Goal: Use online tool/utility: Utilize a website feature to perform a specific function

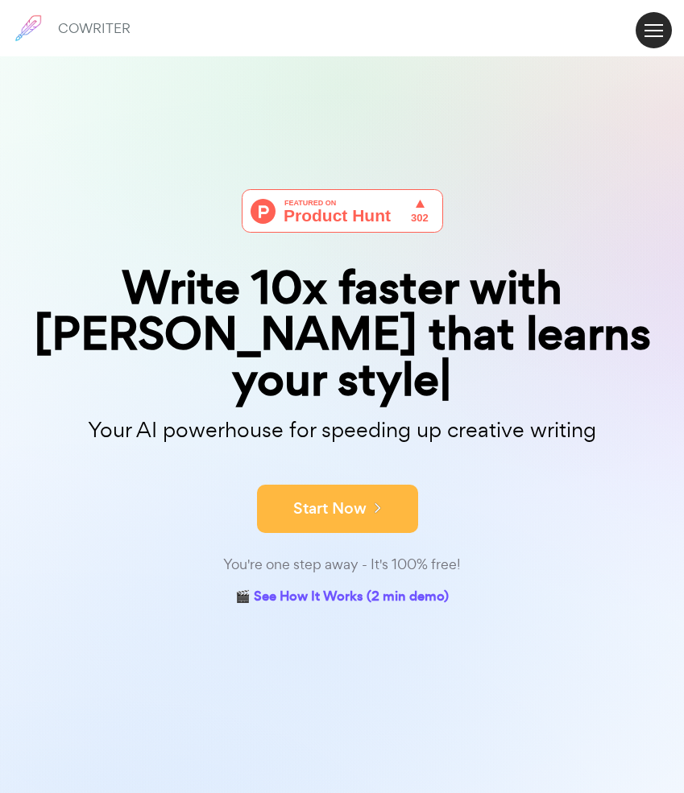
click at [308, 499] on button "Start Now" at bounding box center [337, 509] width 161 height 48
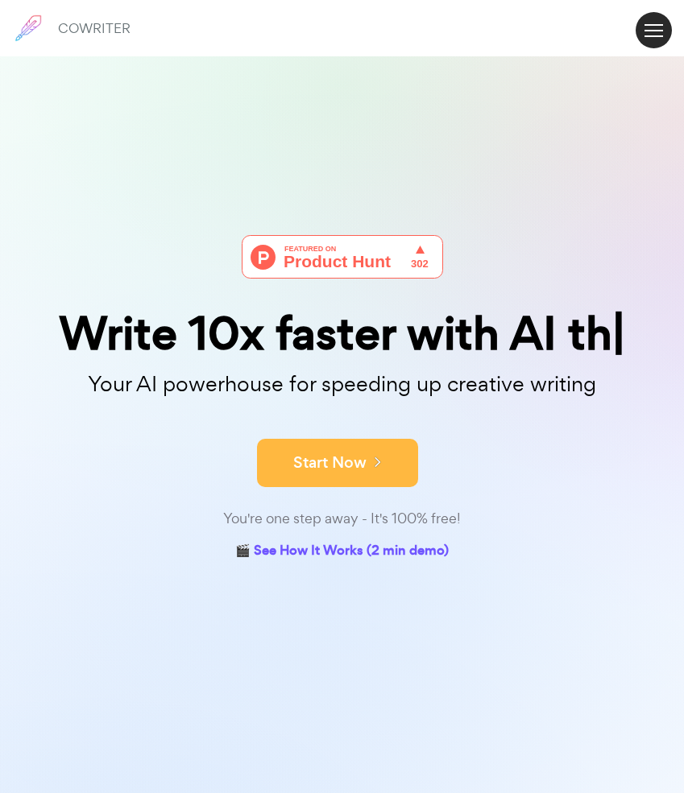
click at [347, 454] on button "Start Now" at bounding box center [337, 463] width 161 height 48
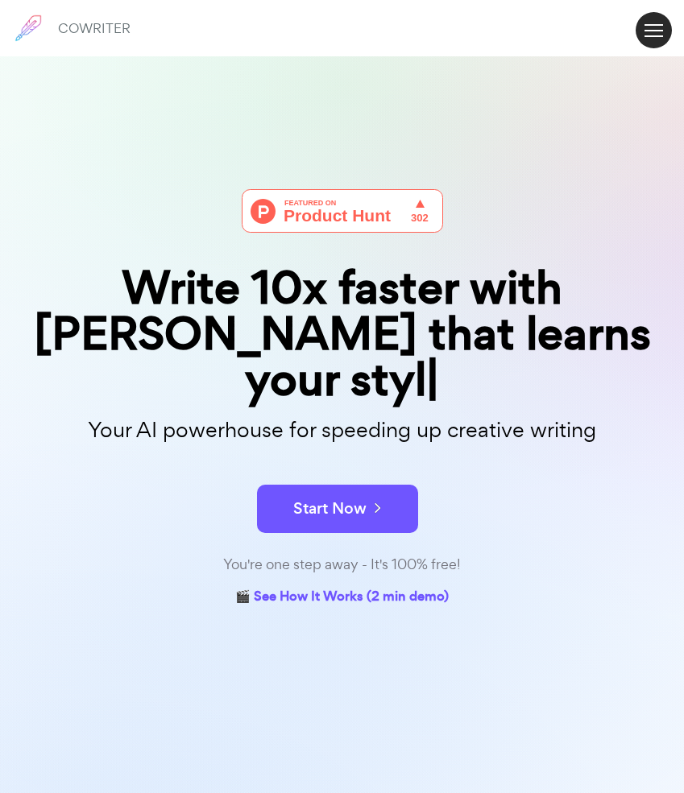
click at [658, 35] on span at bounding box center [653, 36] width 19 height 2
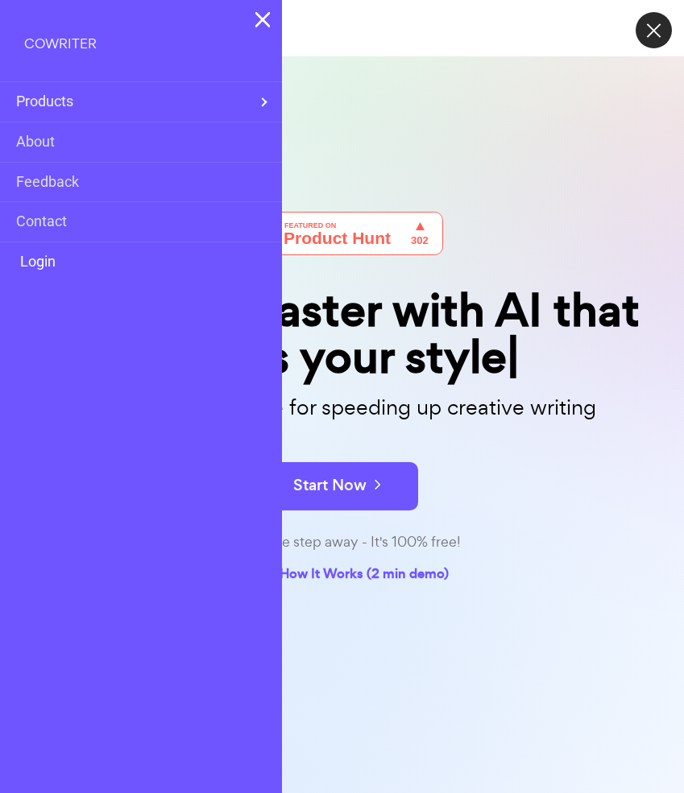
click at [43, 267] on link "Login" at bounding box center [35, 261] width 39 height 23
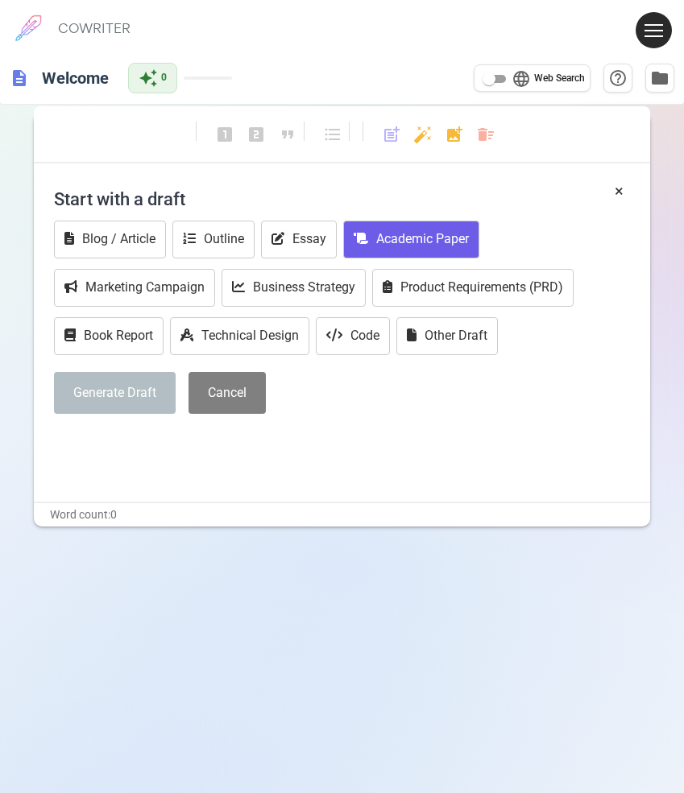
click at [406, 233] on button "Academic Paper" at bounding box center [411, 240] width 136 height 38
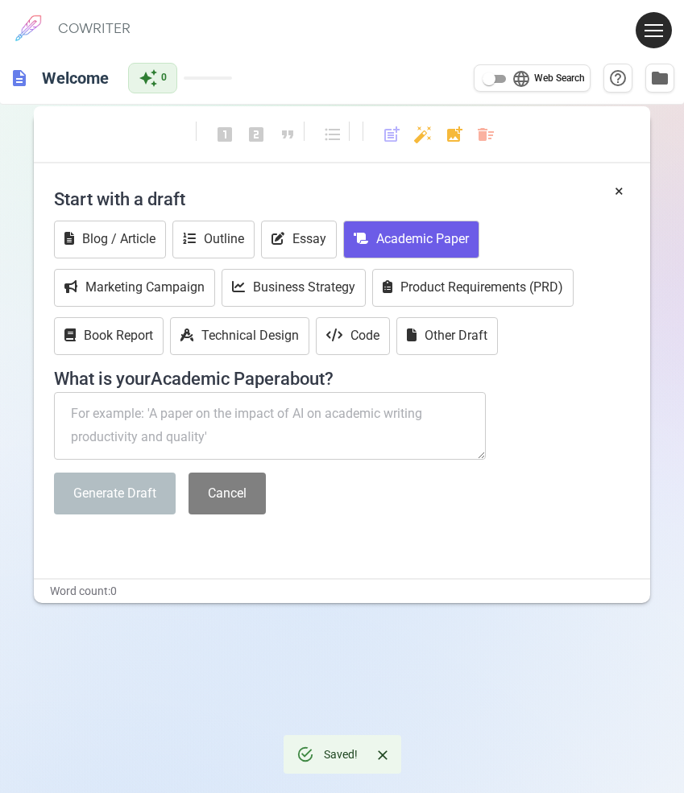
click at [184, 413] on textarea at bounding box center [270, 426] width 432 height 68
paste textarea "Role of Judiciary with Reference to Religion under the Indian Constitution: An …"
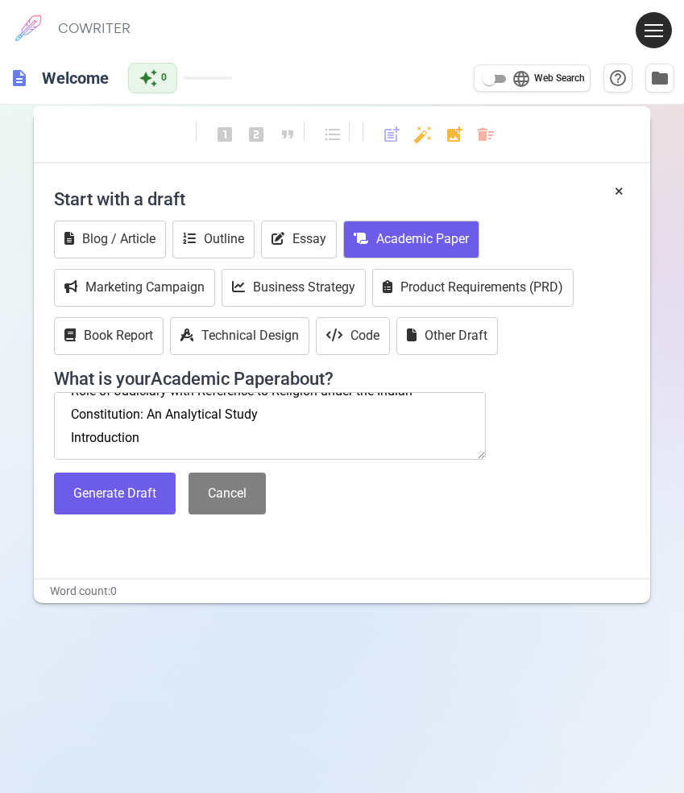
scroll to position [23, 0]
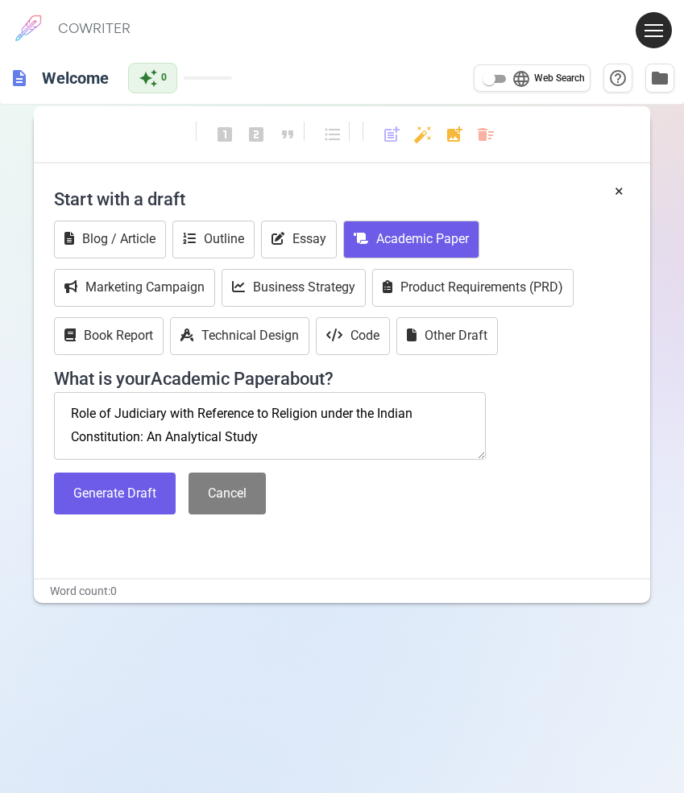
type textarea "Role of Judiciary with Reference to Religion under the Indian"
type textarea "Role of Judiciary with Reference to Religion under the Indian Constitution: An …"
click at [101, 502] on button "Generate Draft" at bounding box center [115, 494] width 122 height 43
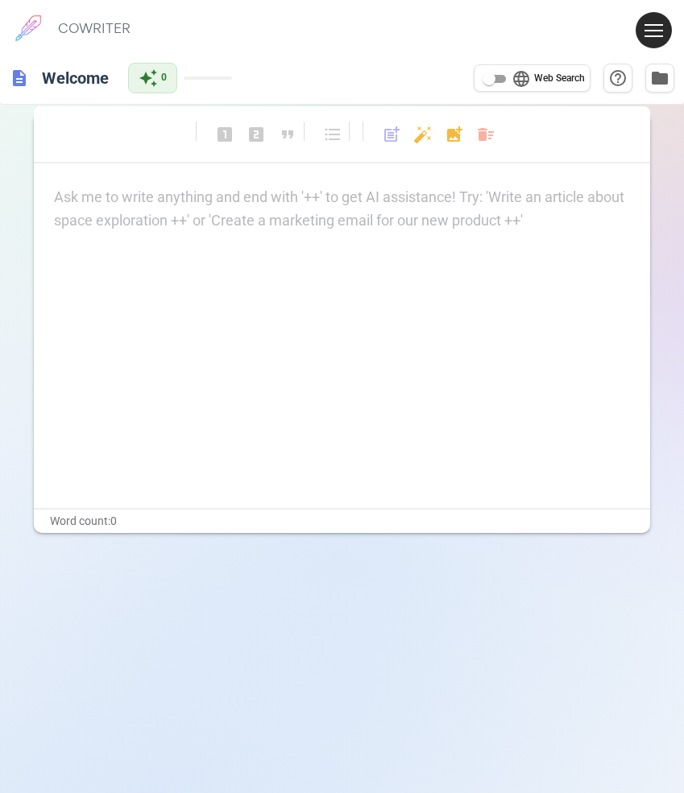
click at [135, 211] on div "Ask me to write anything and end with '++' to get AI assistance! Try: 'Write an…" at bounding box center [341, 209] width 575 height 47
click at [143, 228] on div "Ask me to write anything and end with '++' to get AI assistance! Try: 'Write an…" at bounding box center [341, 209] width 575 height 47
click at [486, 85] on input "language Web Search" at bounding box center [489, 78] width 58 height 19
checkbox input "true"
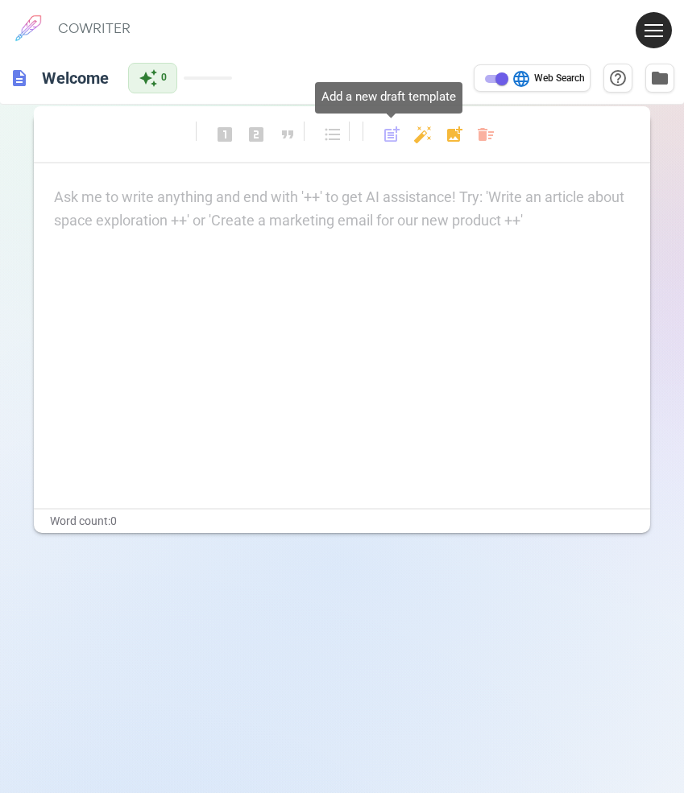
click at [392, 139] on span "post_add" at bounding box center [391, 134] width 19 height 19
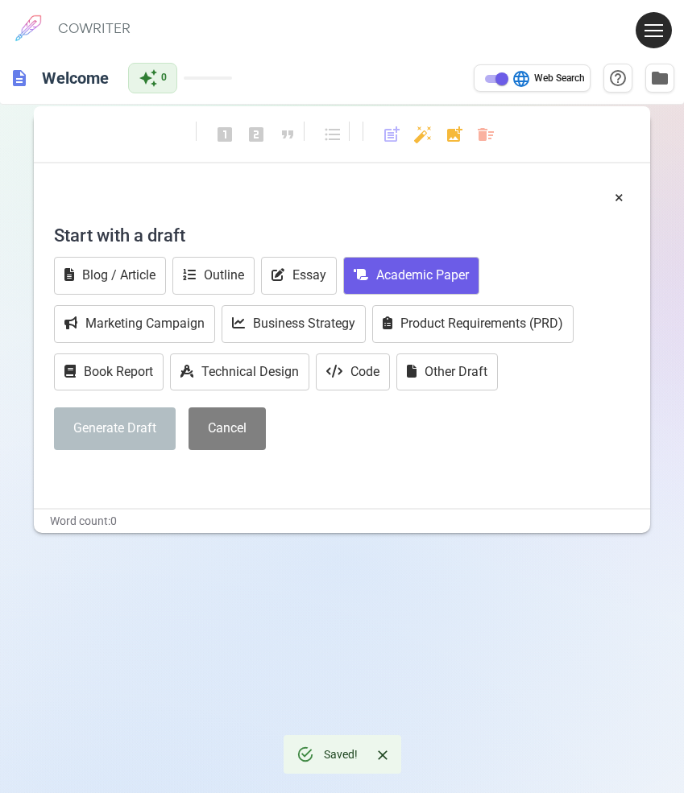
click at [370, 283] on button "Academic Paper" at bounding box center [411, 276] width 136 height 38
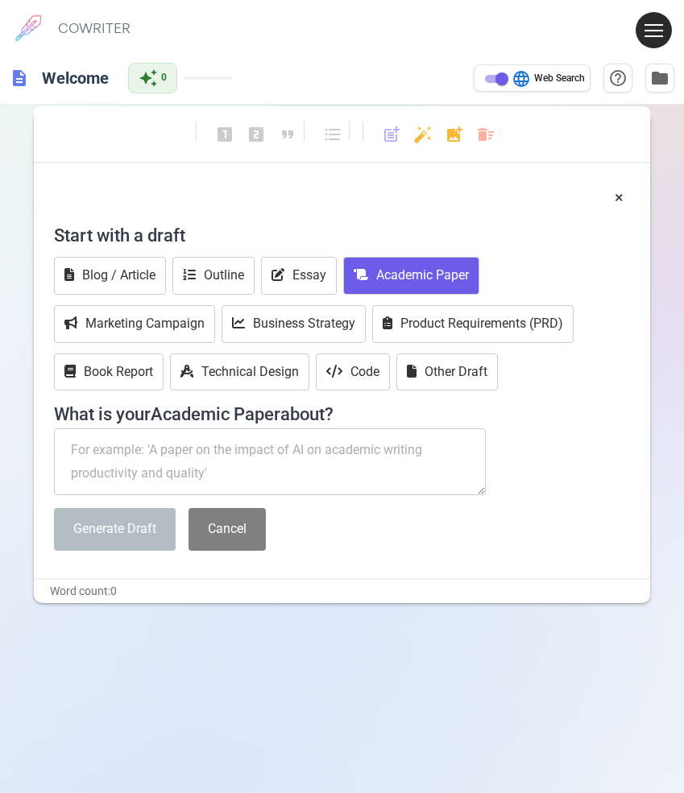
click at [119, 451] on textarea at bounding box center [270, 462] width 432 height 68
paste textarea "Role of Judiciary with Reference to Religion under the Indian Constitution: An …"
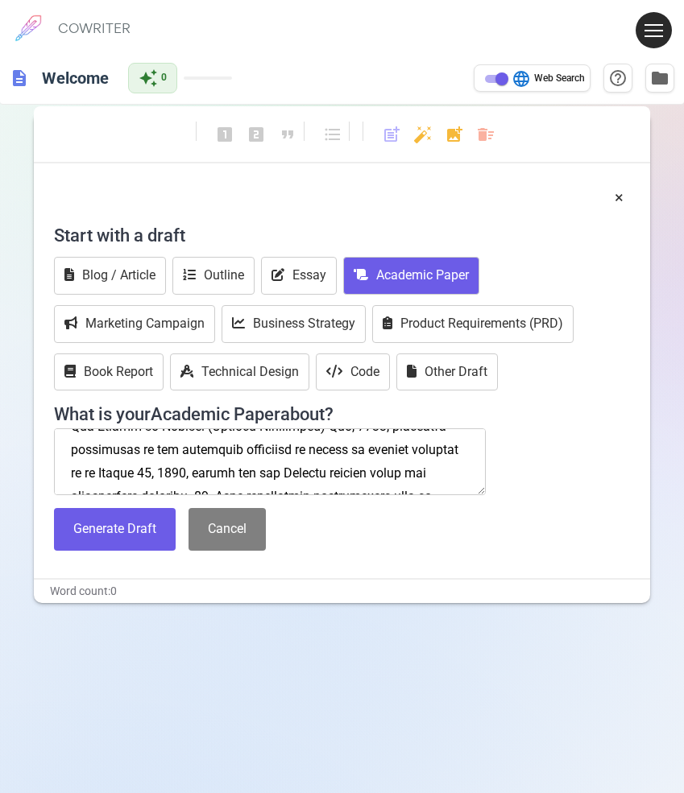
scroll to position [5102, 0]
type textarea "Role of Judiciary with Reference to Religion under the Indian Constitution: An …"
